Goal: Task Accomplishment & Management: Use online tool/utility

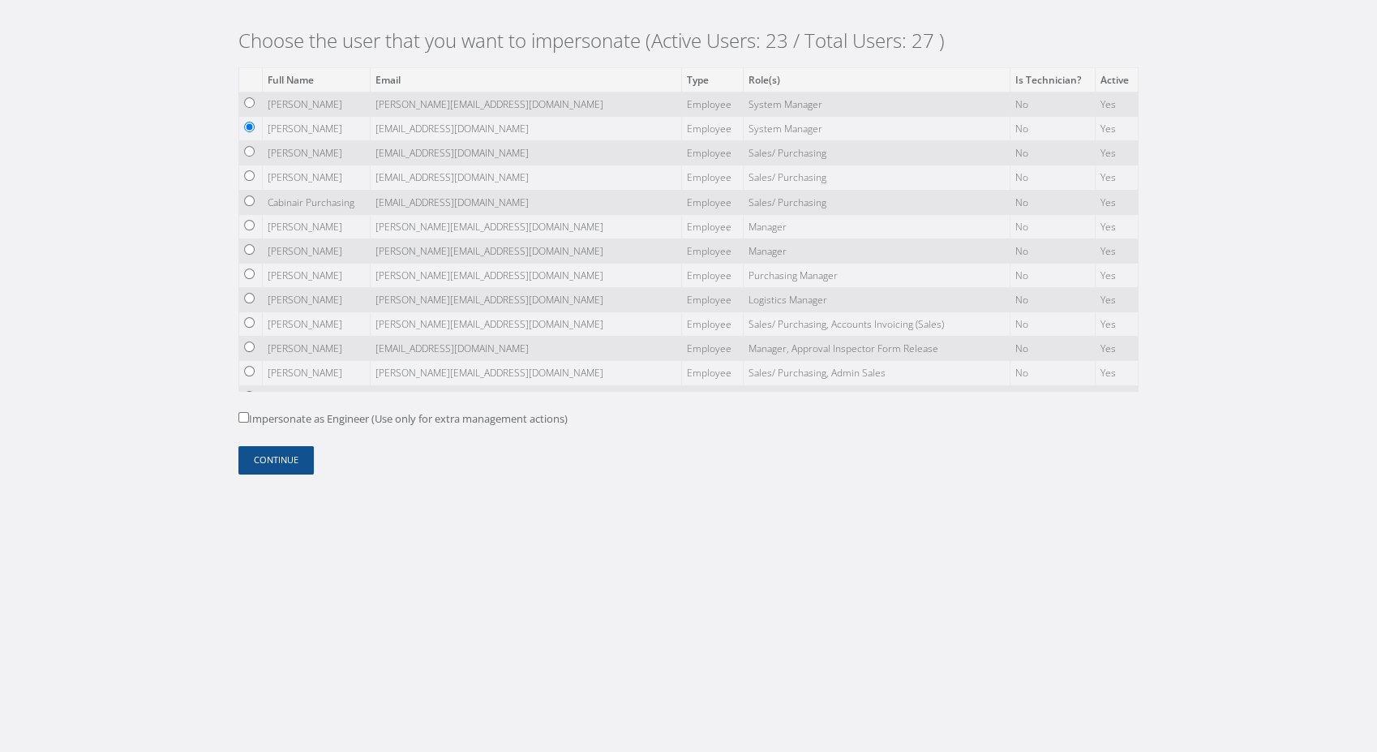
click at [531, 418] on label "Impersonate as Engineer (Use only for extra management actions)" at bounding box center [402, 419] width 329 height 16
click at [249, 418] on input "Impersonate as Engineer (Use only for extra management actions)" at bounding box center [243, 417] width 11 height 11
checkbox input "true"
click at [294, 466] on button "Continue" at bounding box center [275, 460] width 75 height 28
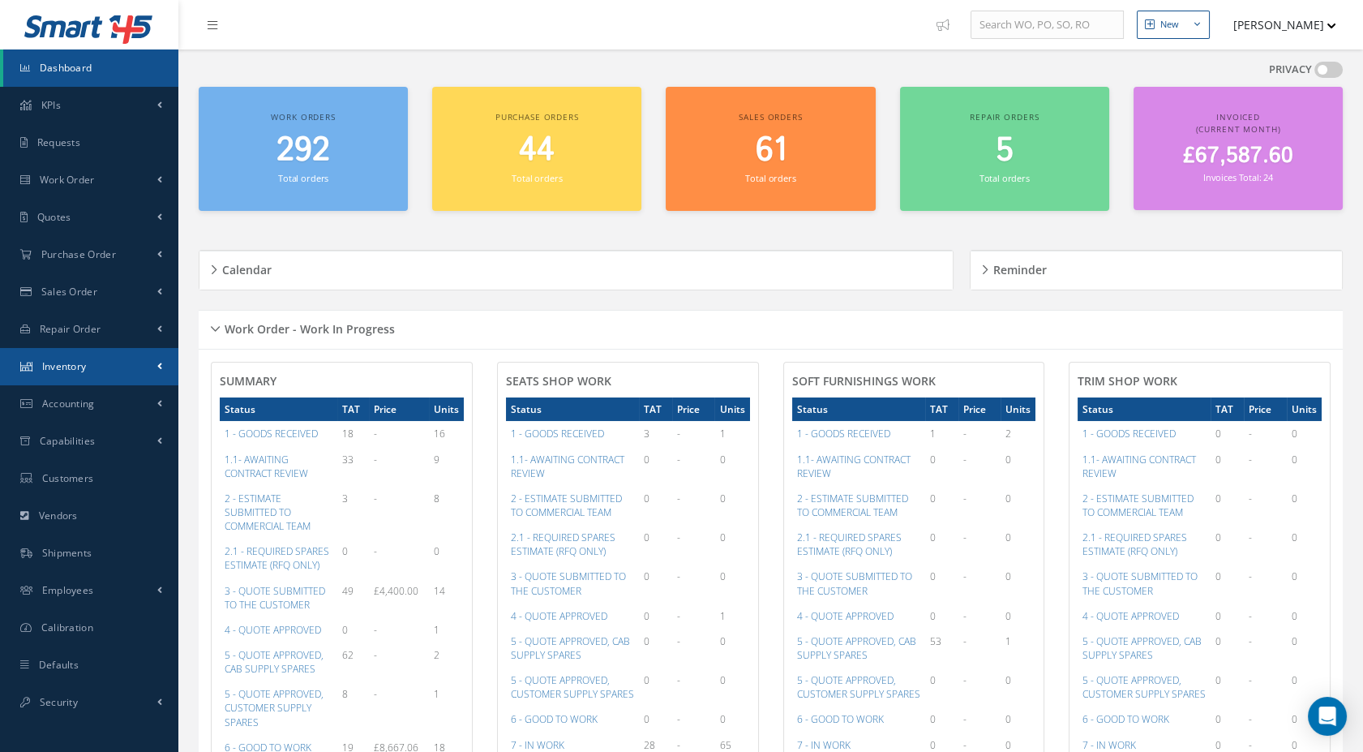
click at [149, 361] on link "Inventory" at bounding box center [89, 366] width 178 height 37
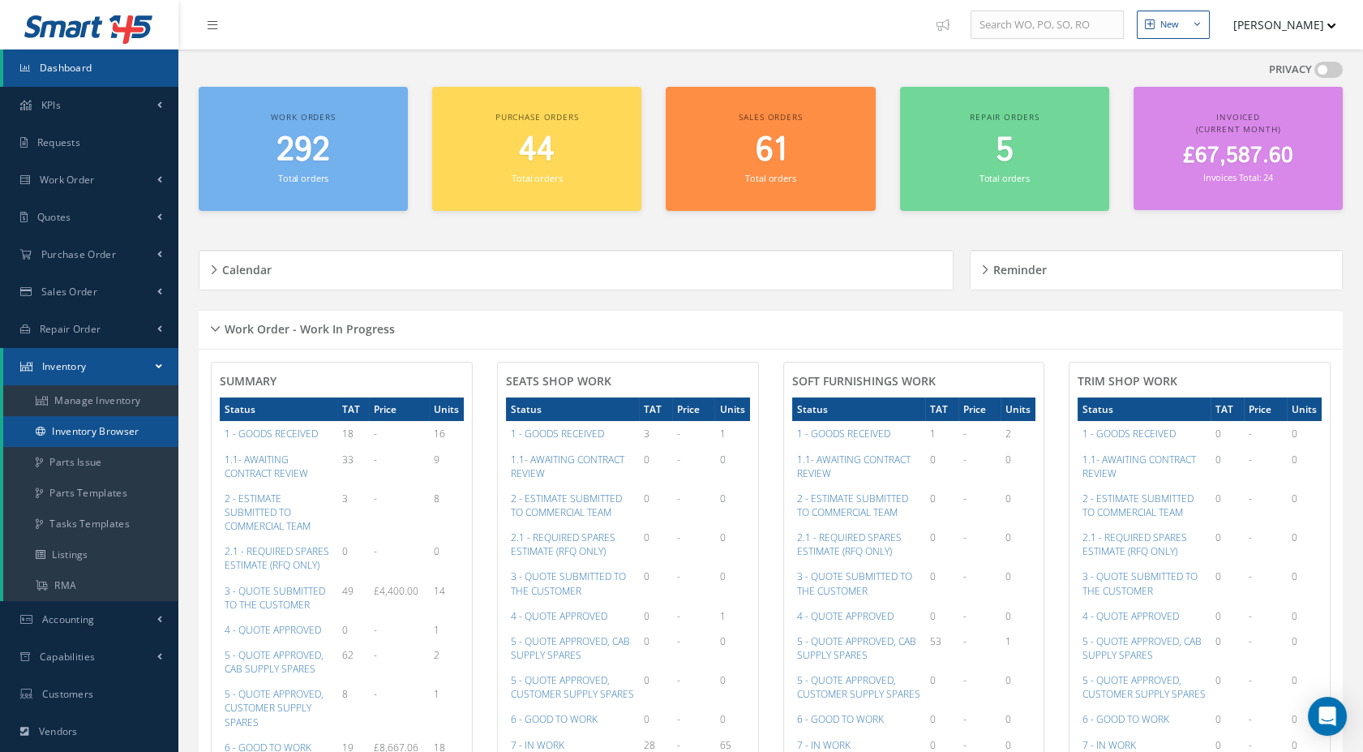
click at [138, 422] on link "Inventory Browser" at bounding box center [90, 431] width 175 height 31
